Goal: Entertainment & Leisure: Consume media (video, audio)

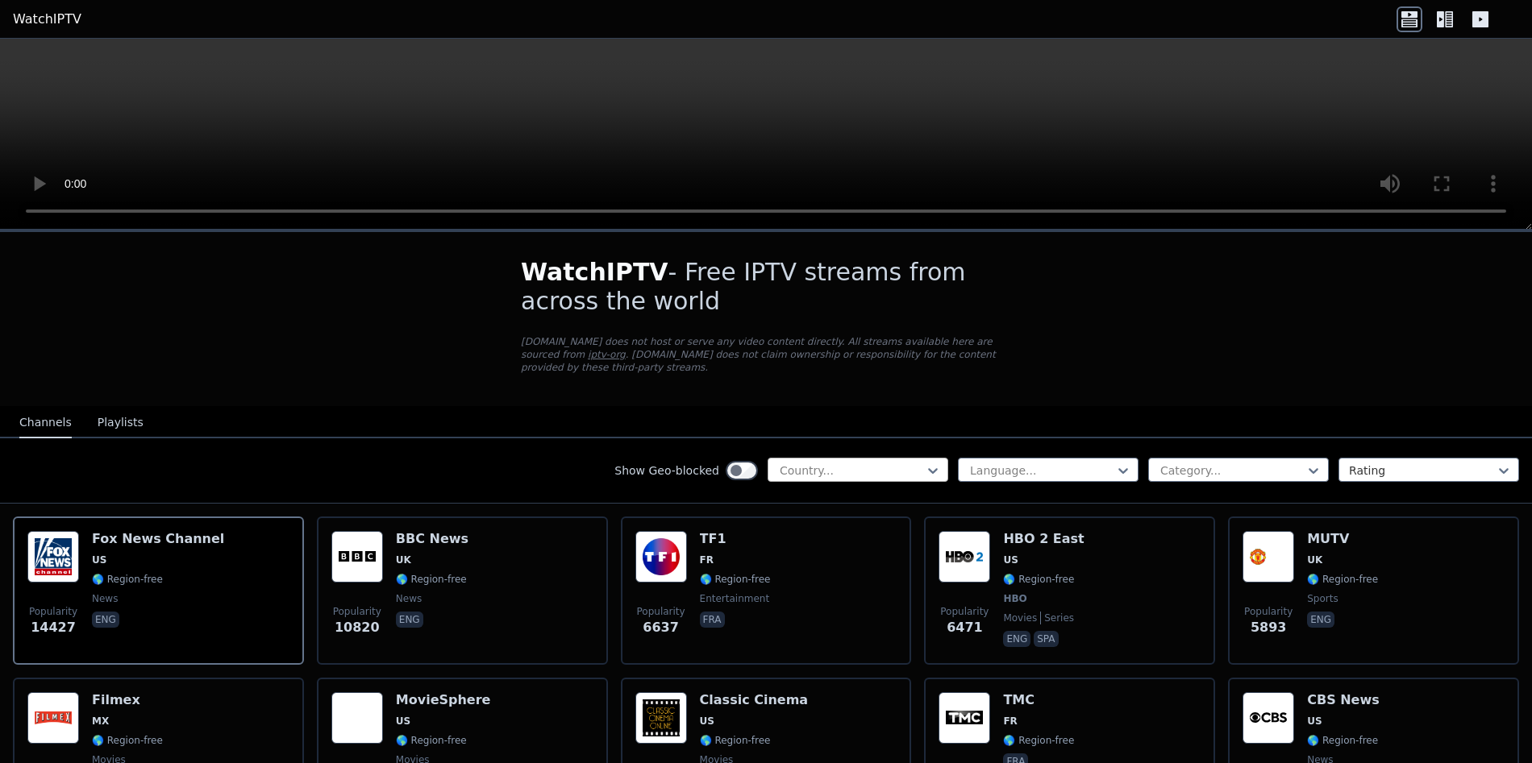
click at [909, 476] on div at bounding box center [851, 471] width 147 height 16
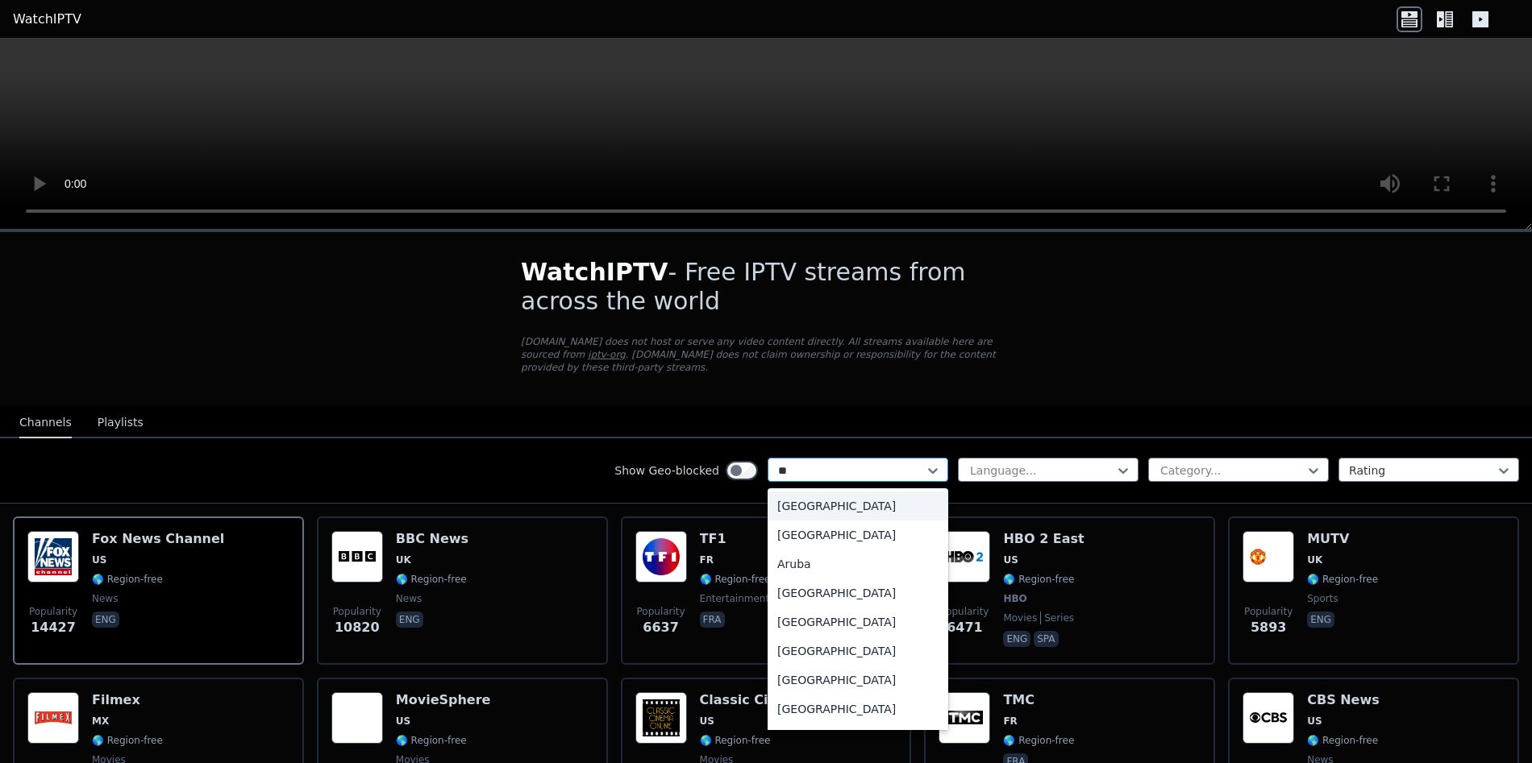
type input "***"
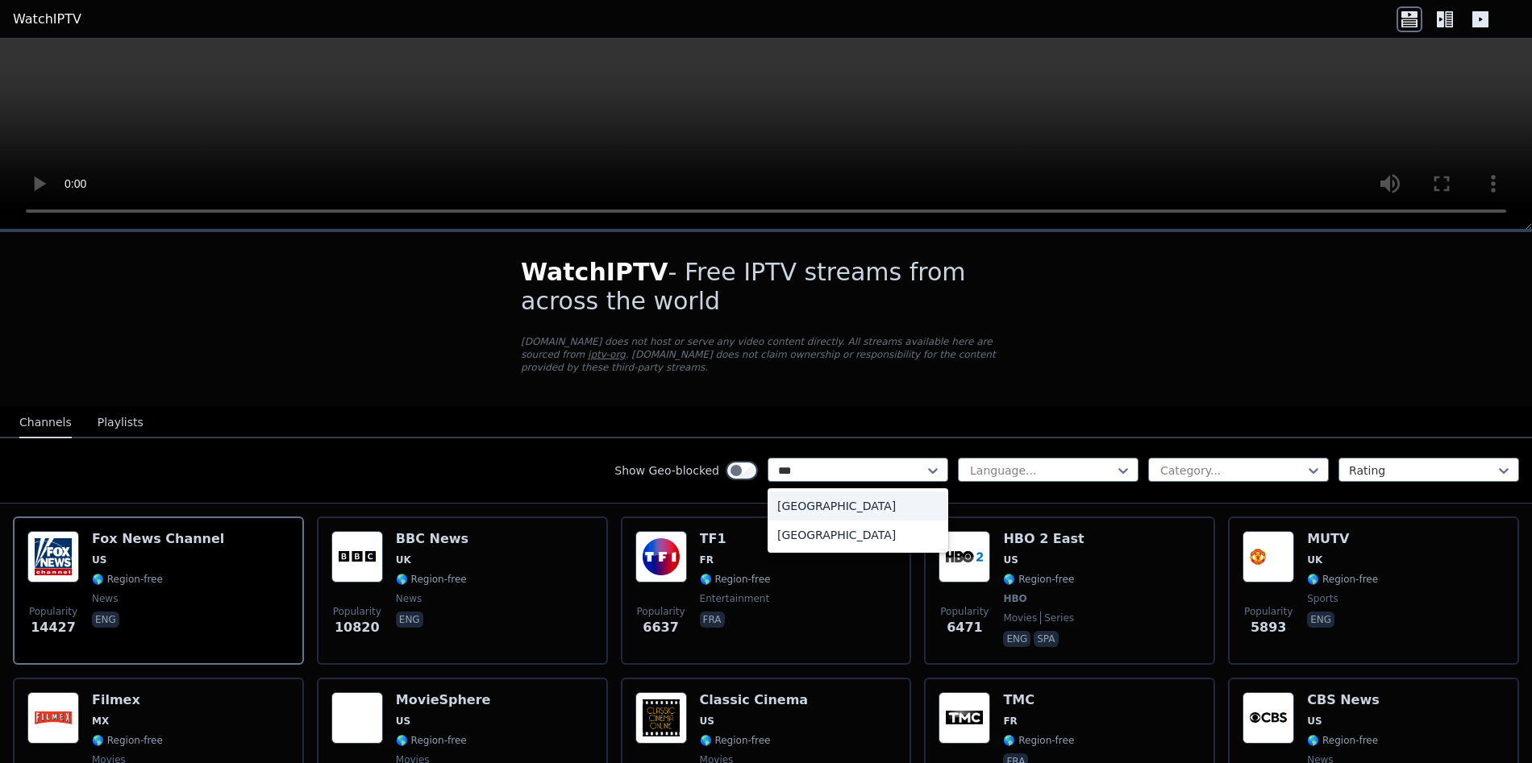
click at [883, 497] on div "[GEOGRAPHIC_DATA]" at bounding box center [857, 506] width 181 height 29
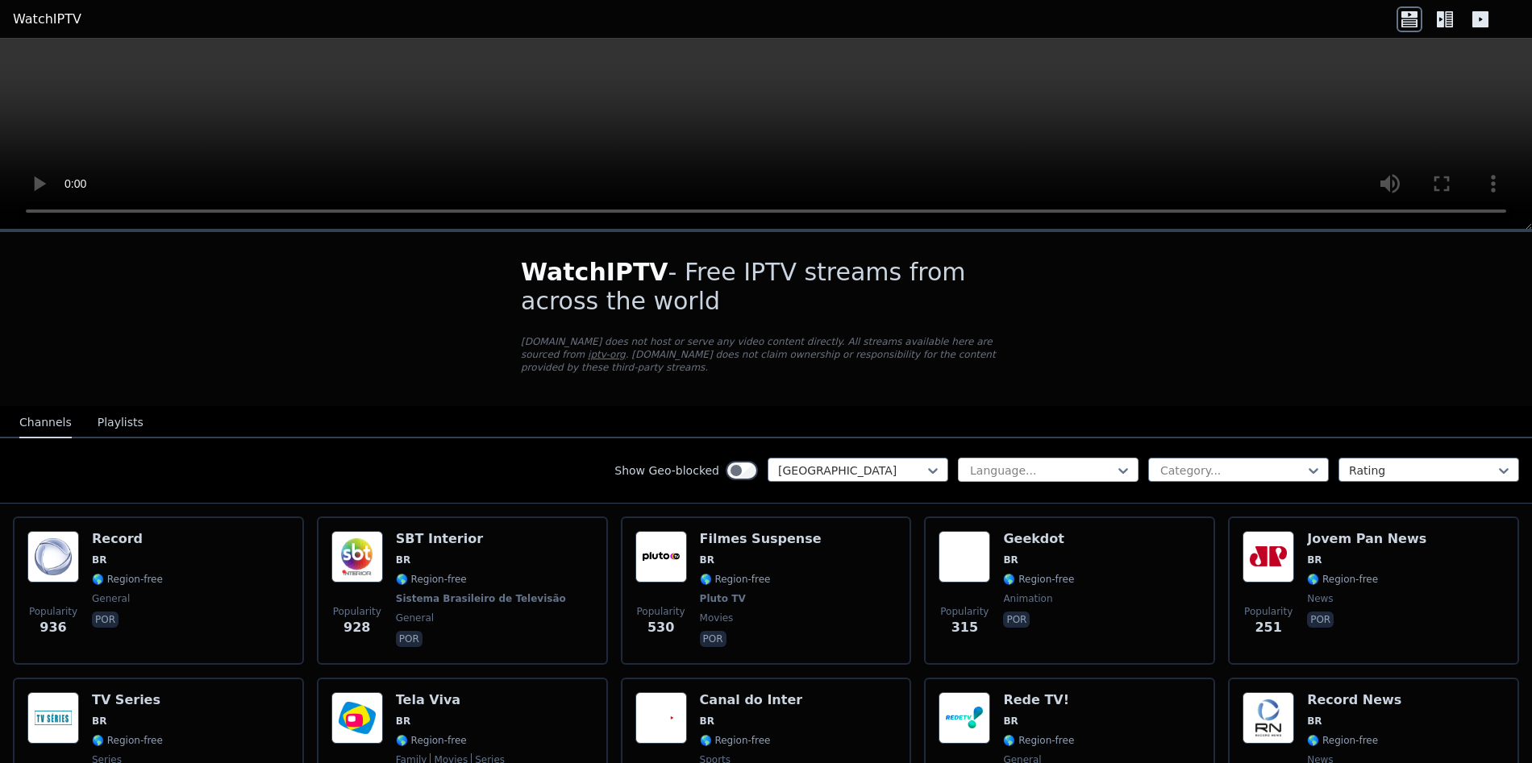
click at [1003, 464] on div at bounding box center [1041, 471] width 147 height 16
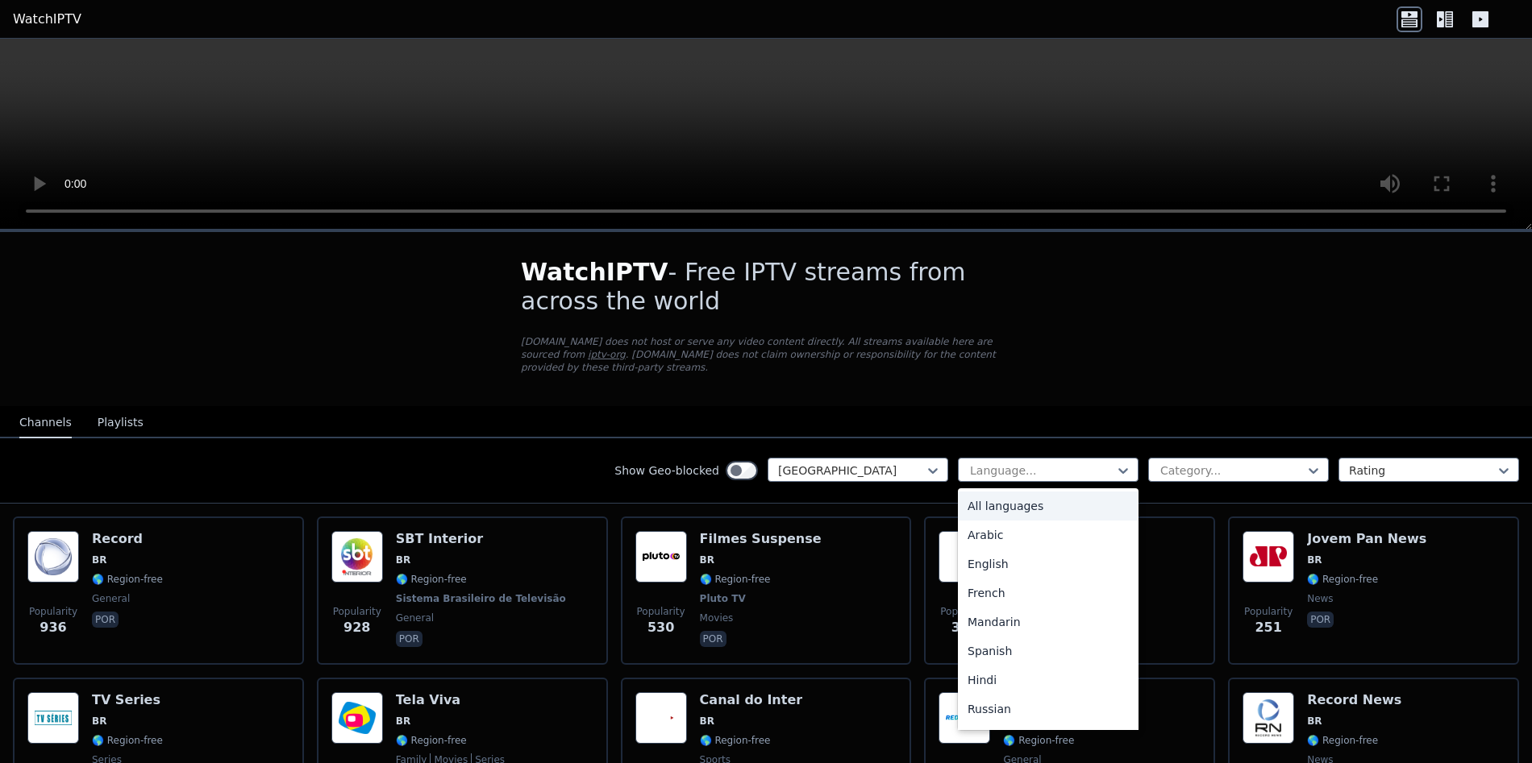
click at [1006, 430] on nav "Channels Playlists" at bounding box center [766, 422] width 1532 height 32
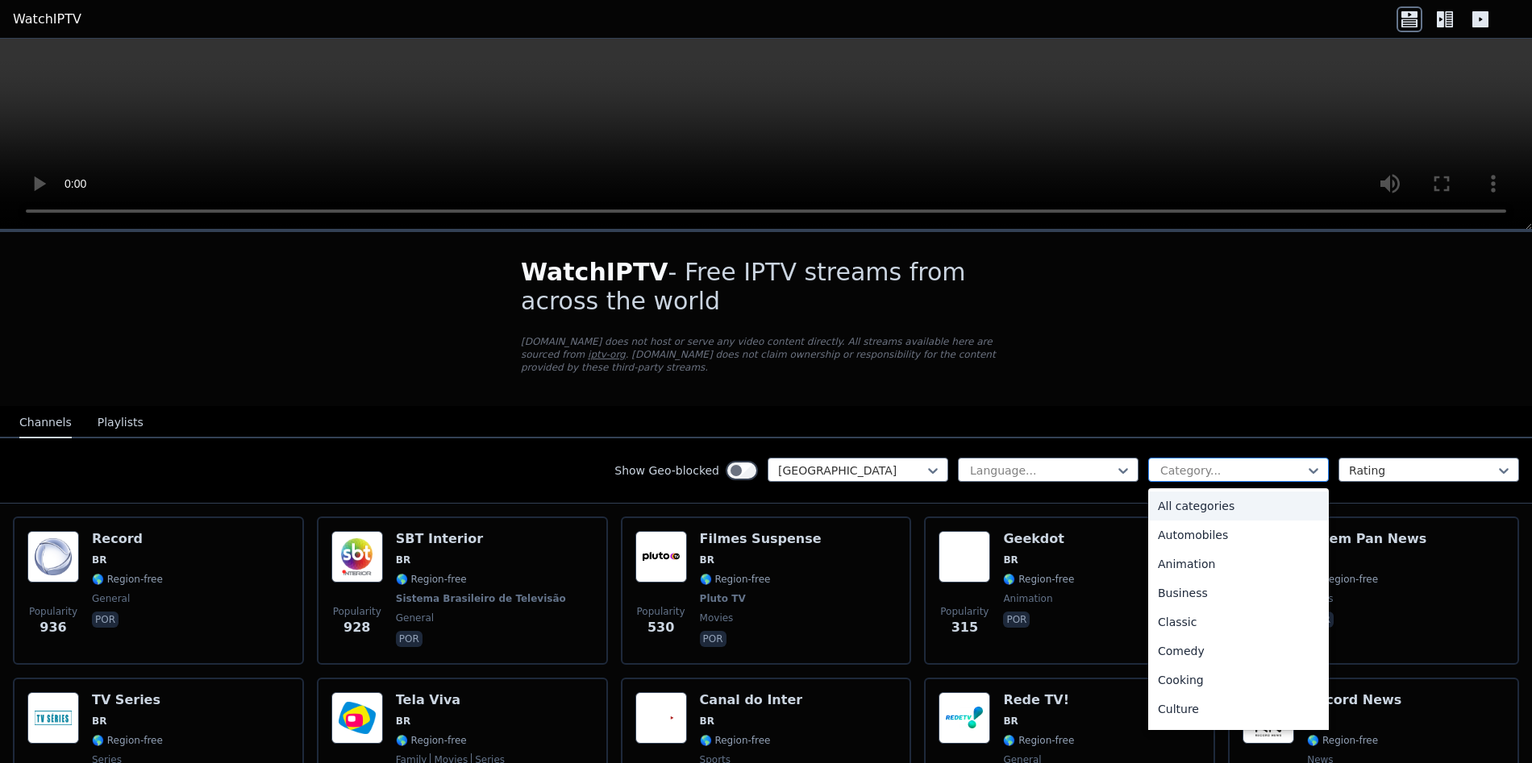
click at [1221, 459] on div "Category..." at bounding box center [1238, 470] width 181 height 24
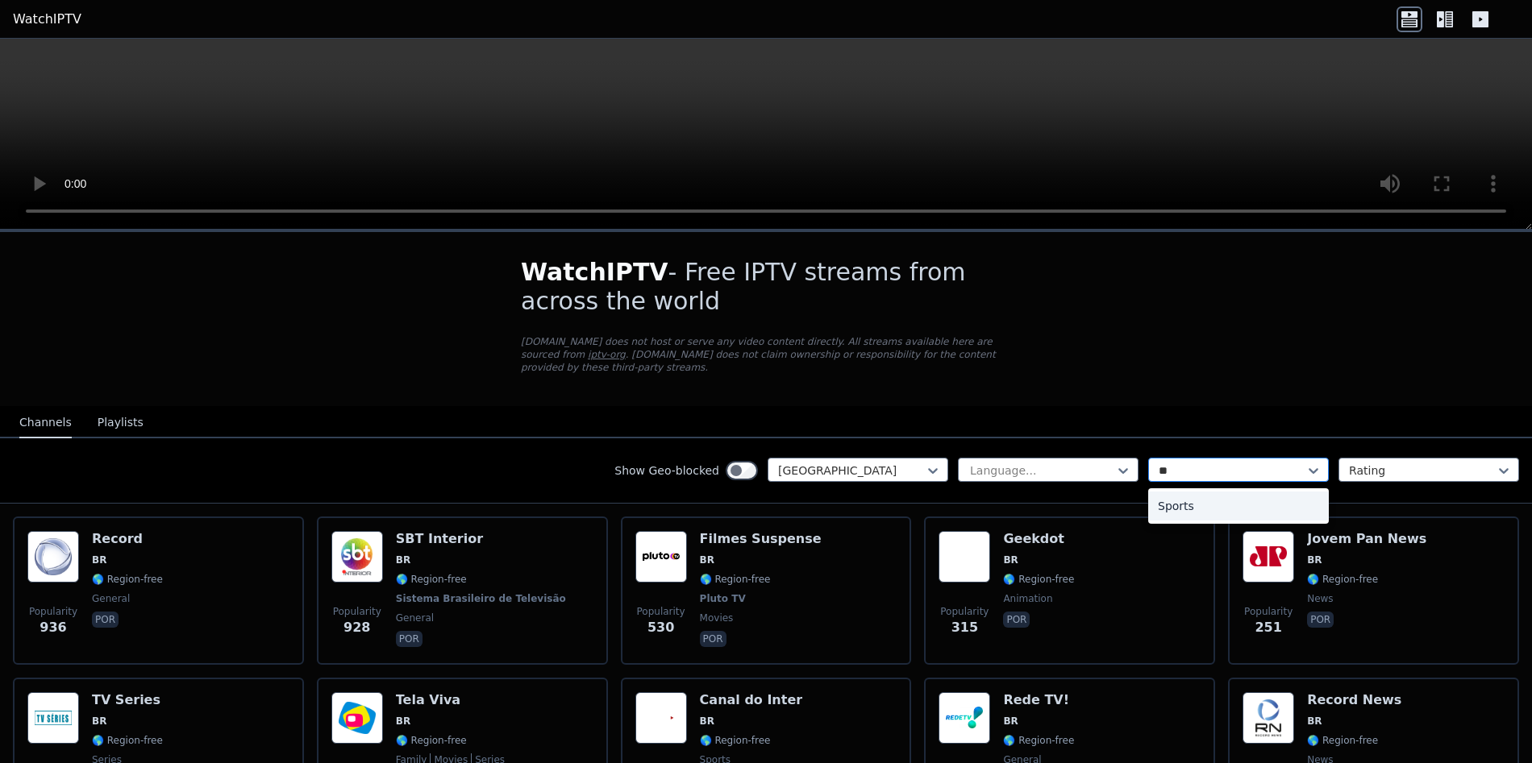
type input "***"
click at [1241, 501] on div "Sports" at bounding box center [1238, 506] width 181 height 29
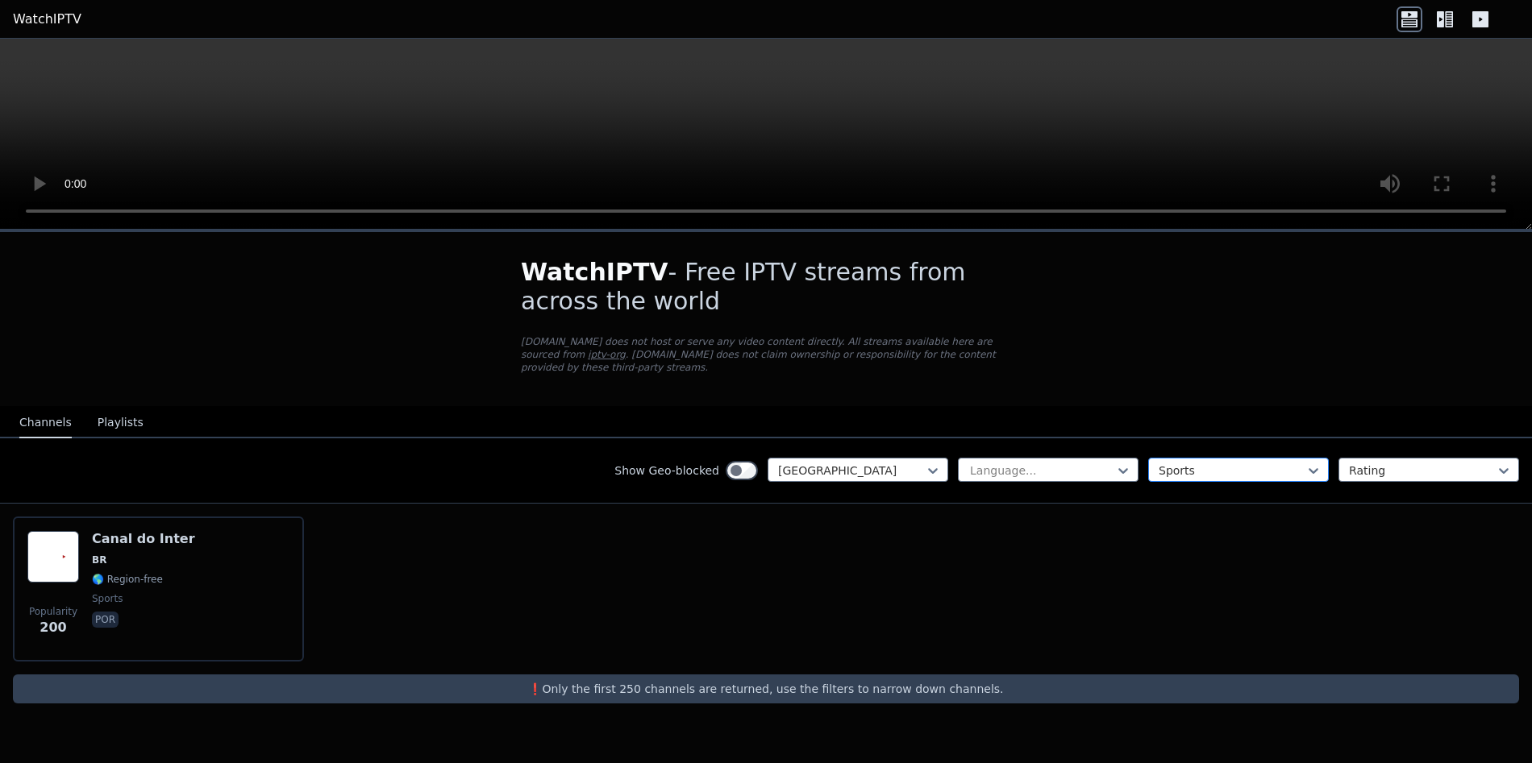
click at [1250, 470] on div at bounding box center [1231, 471] width 147 height 16
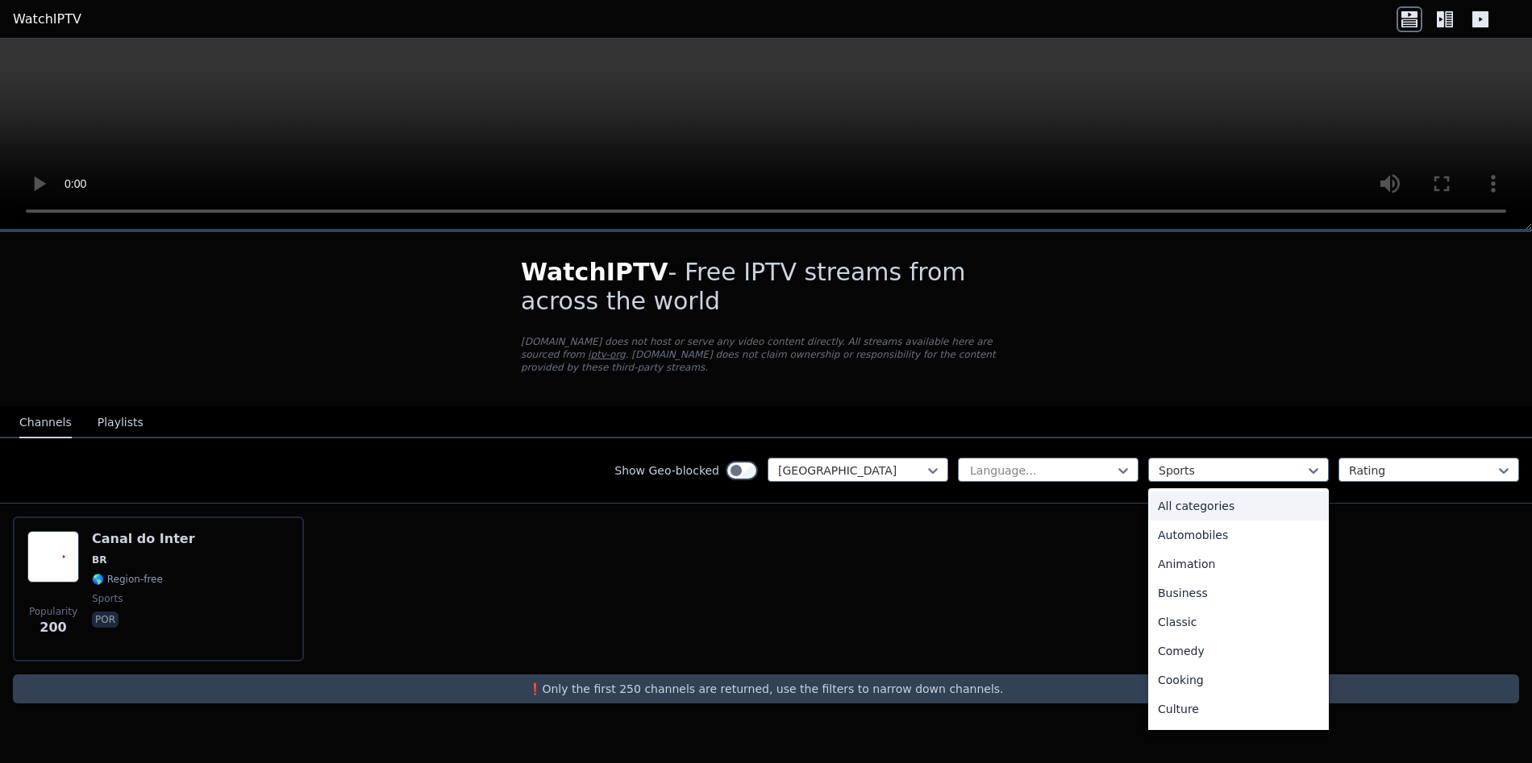
click at [1273, 495] on div "All categories" at bounding box center [1238, 506] width 181 height 29
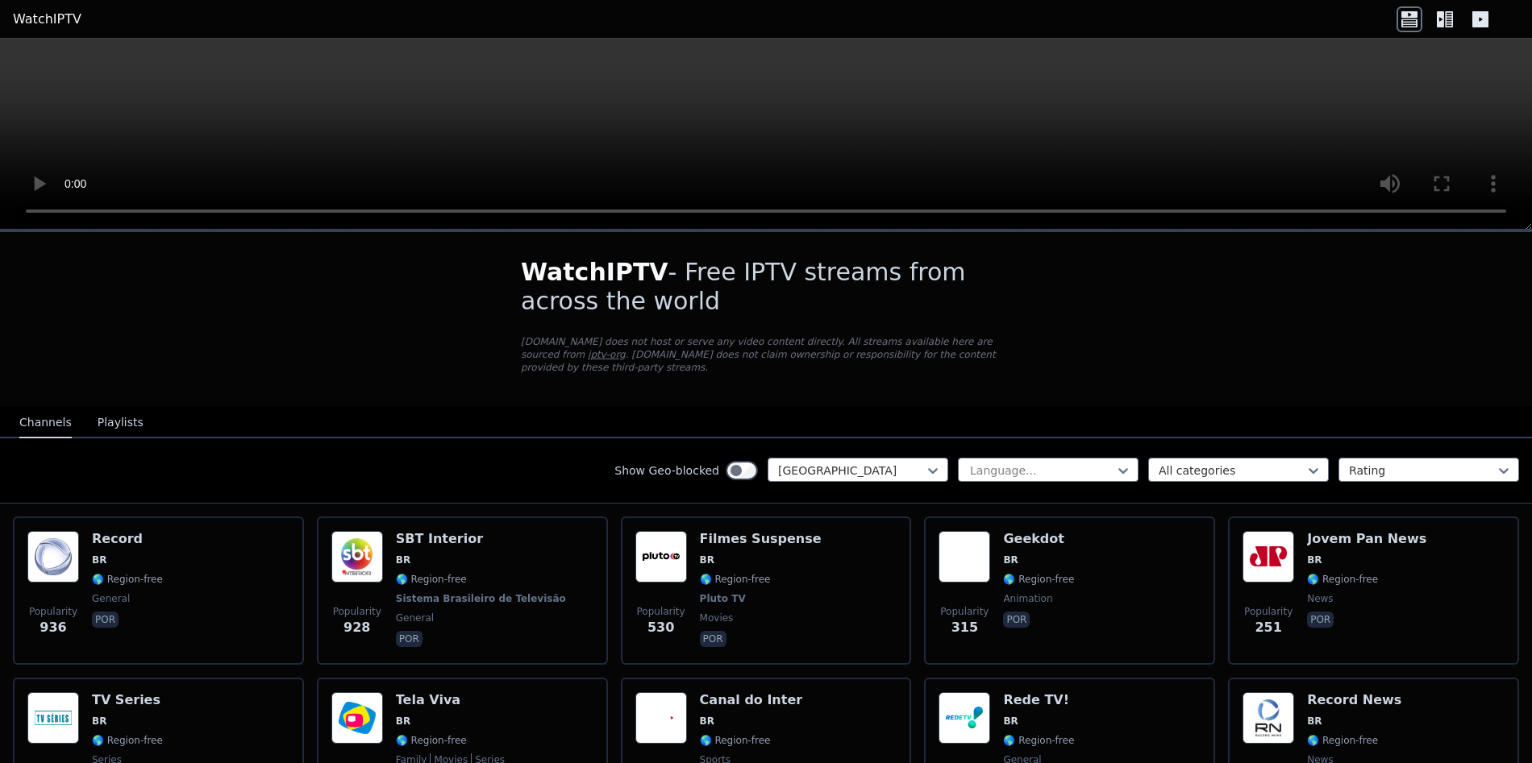
click at [121, 420] on button "Playlists" at bounding box center [121, 423] width 46 height 31
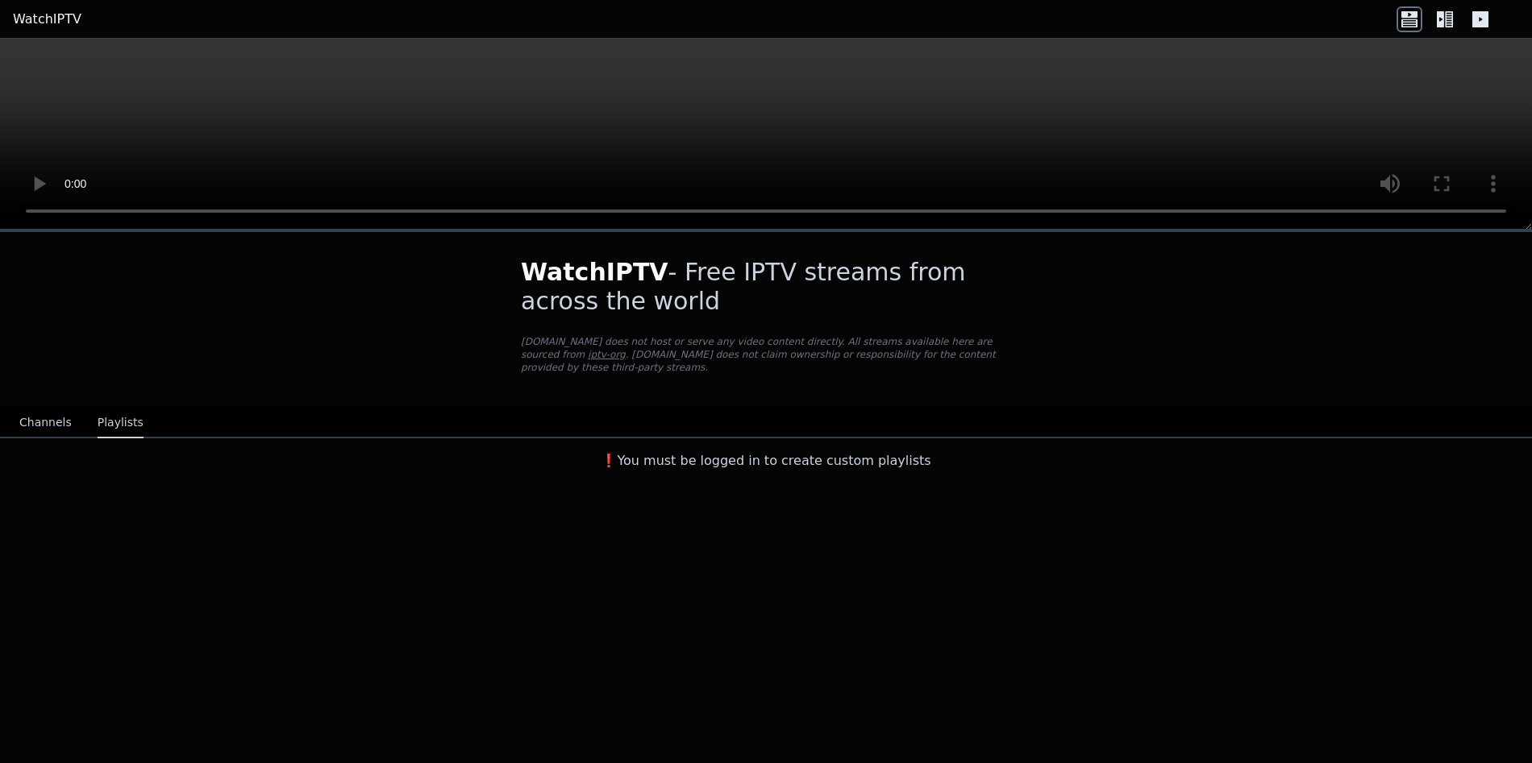
click at [37, 422] on button "Channels" at bounding box center [45, 423] width 52 height 31
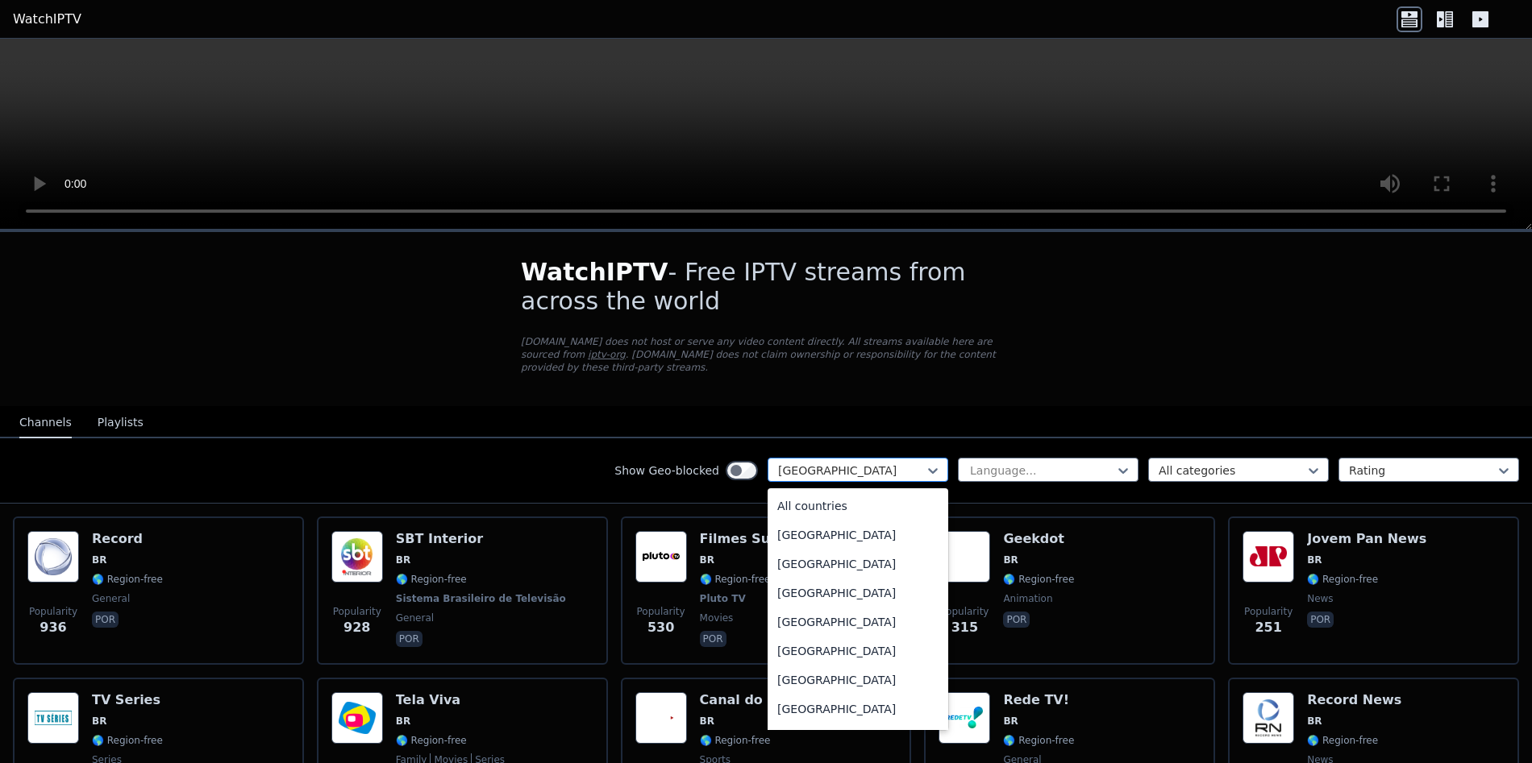
click at [855, 468] on div at bounding box center [851, 471] width 147 height 16
click at [893, 498] on div "All countries" at bounding box center [857, 506] width 181 height 29
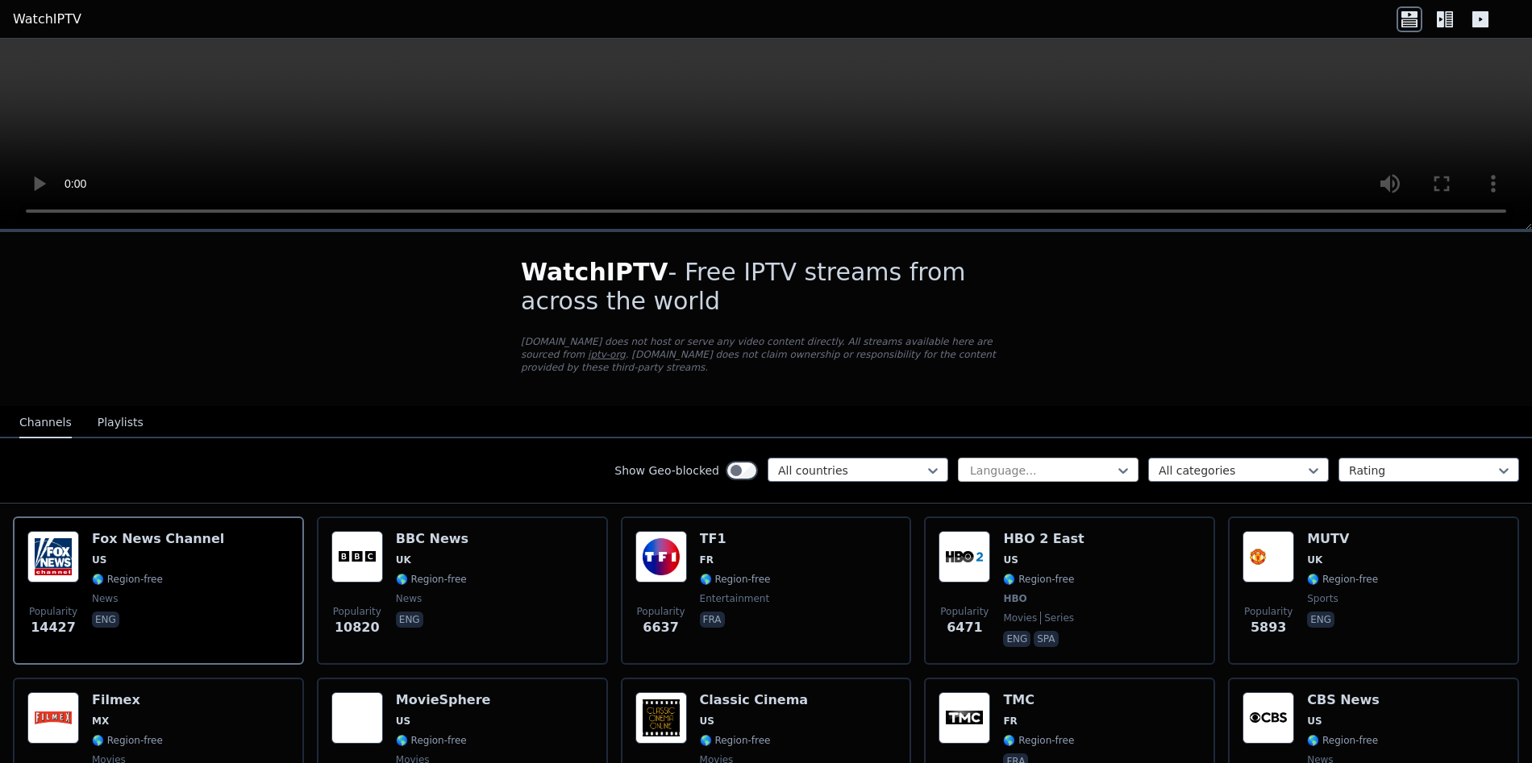
click at [1000, 465] on div at bounding box center [1041, 471] width 147 height 16
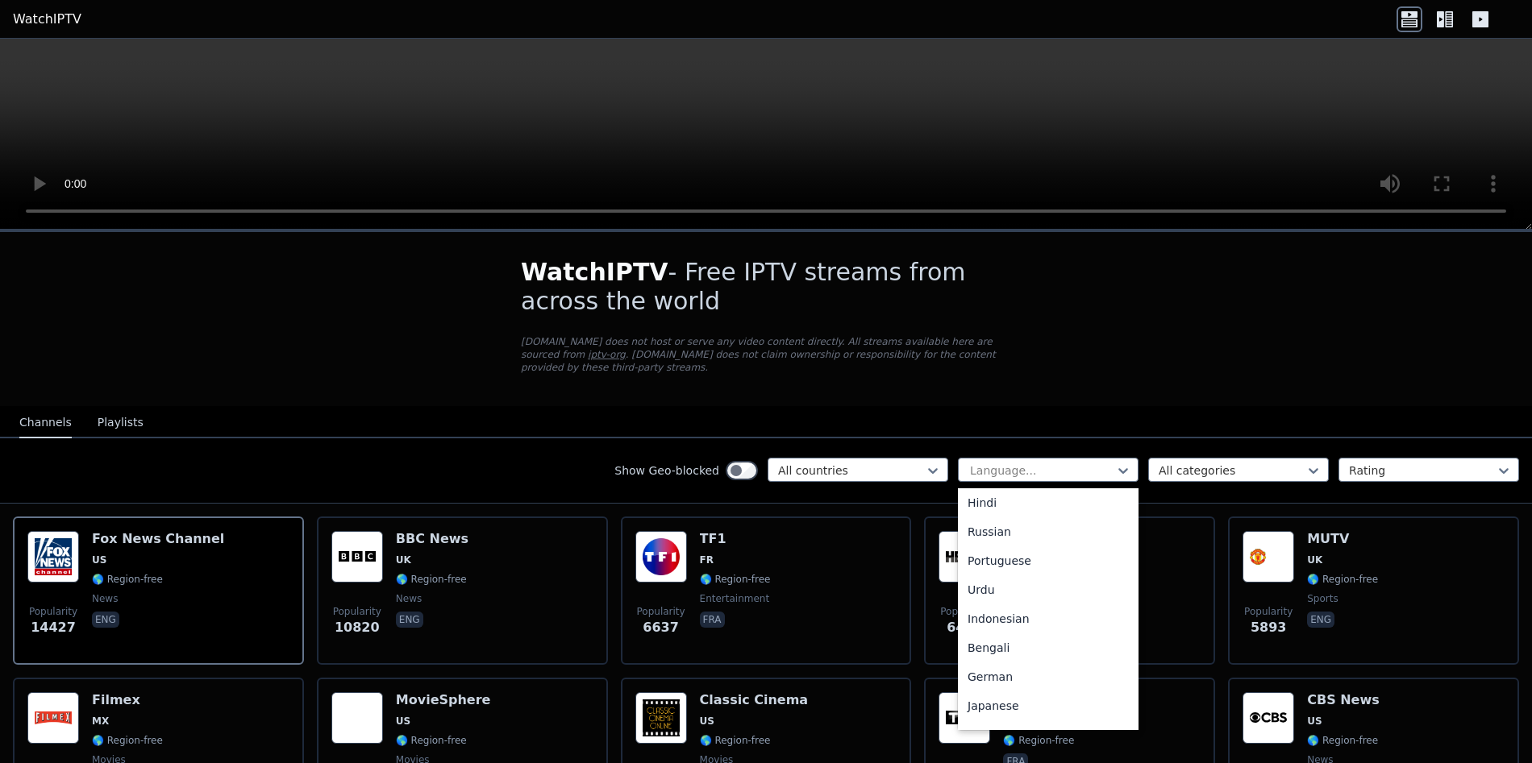
scroll to position [158, 0]
click at [1029, 586] on div "Portuguese" at bounding box center [1048, 580] width 181 height 29
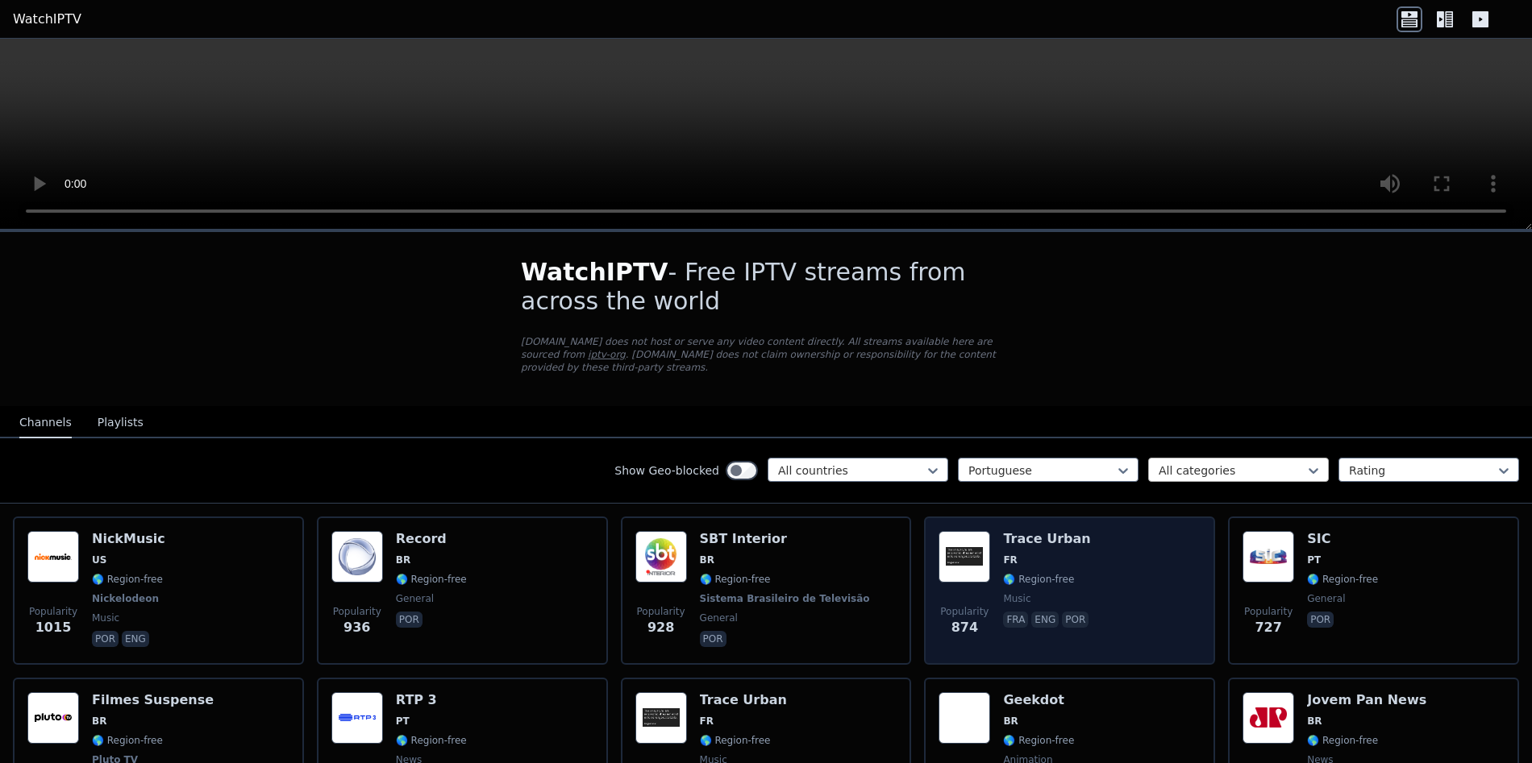
click at [1168, 475] on div at bounding box center [1231, 471] width 147 height 16
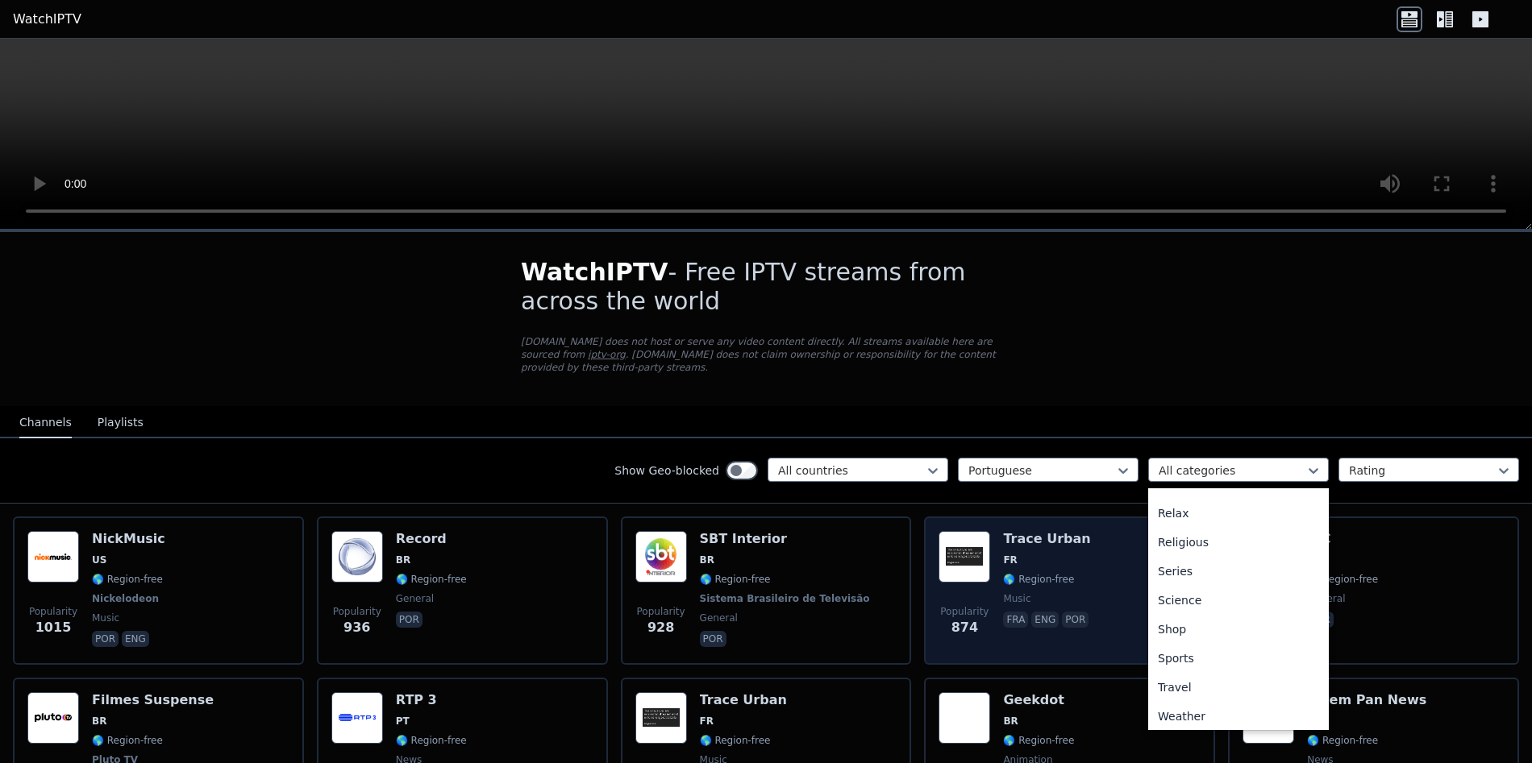
scroll to position [548, 0]
click at [1229, 654] on div "Sports" at bounding box center [1238, 654] width 181 height 29
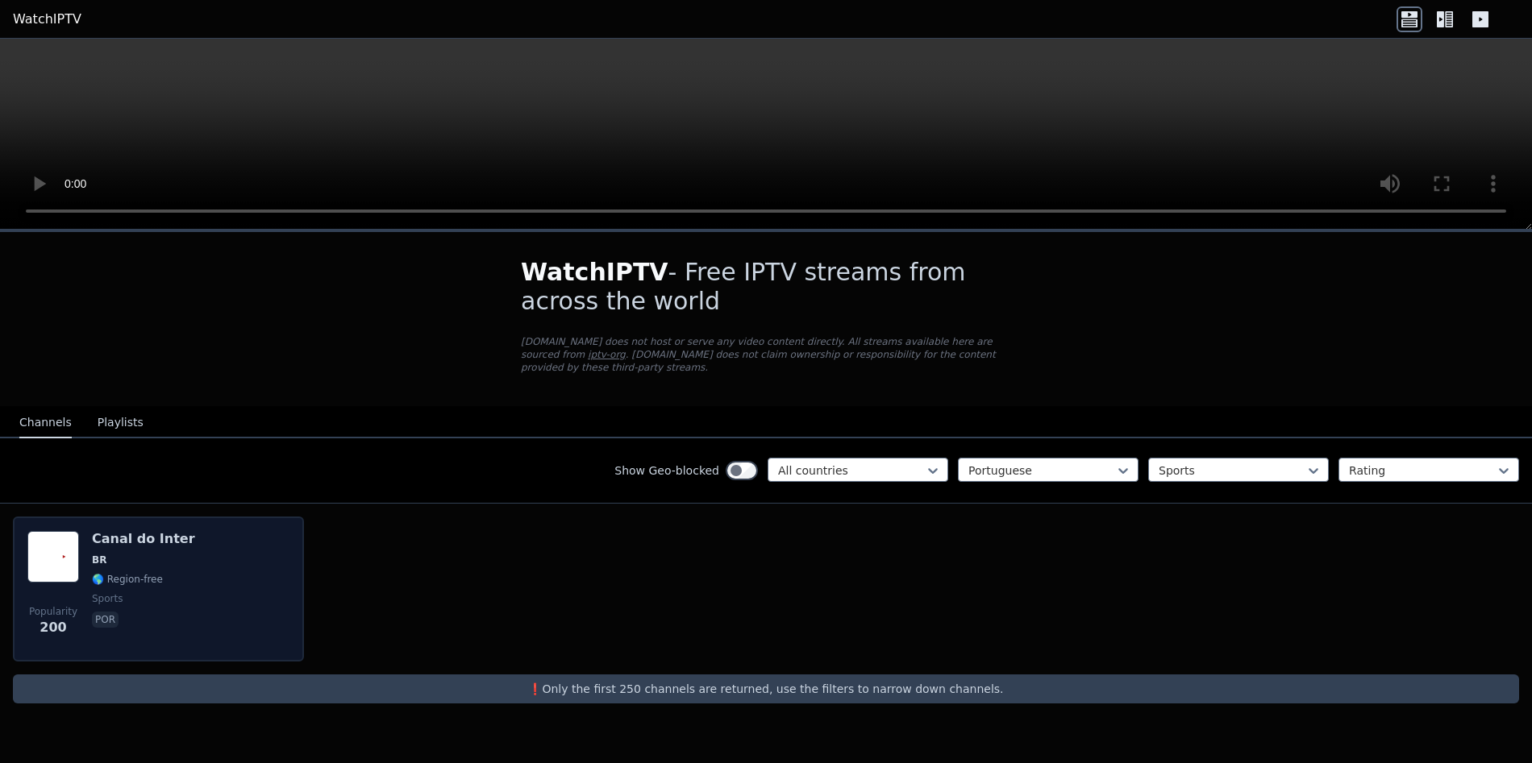
click at [228, 556] on div "Popularity 200 Canal do Inter BR 🌎 Region-free sports por" at bounding box center [158, 589] width 262 height 116
